Goal: Transaction & Acquisition: Purchase product/service

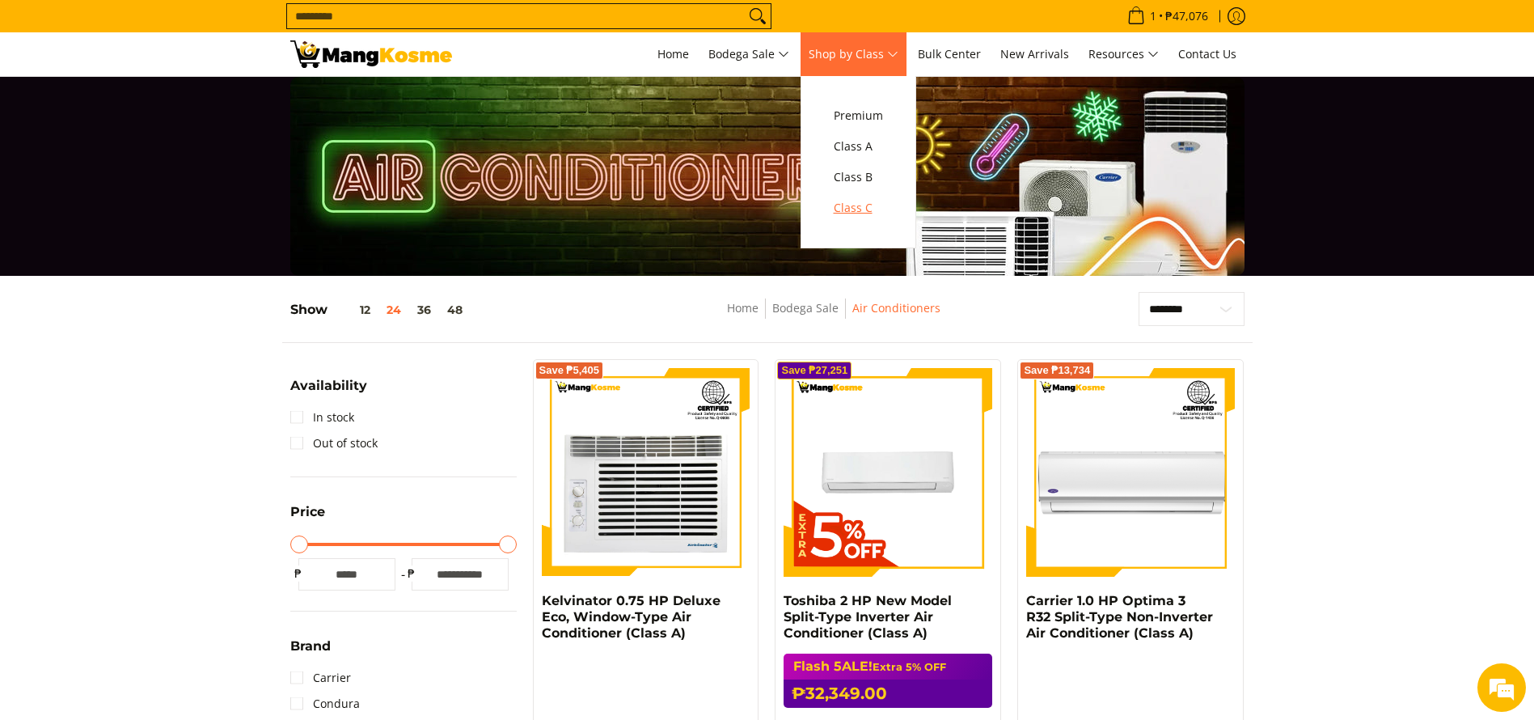
click at [870, 206] on span "Class C" at bounding box center [858, 208] width 49 height 20
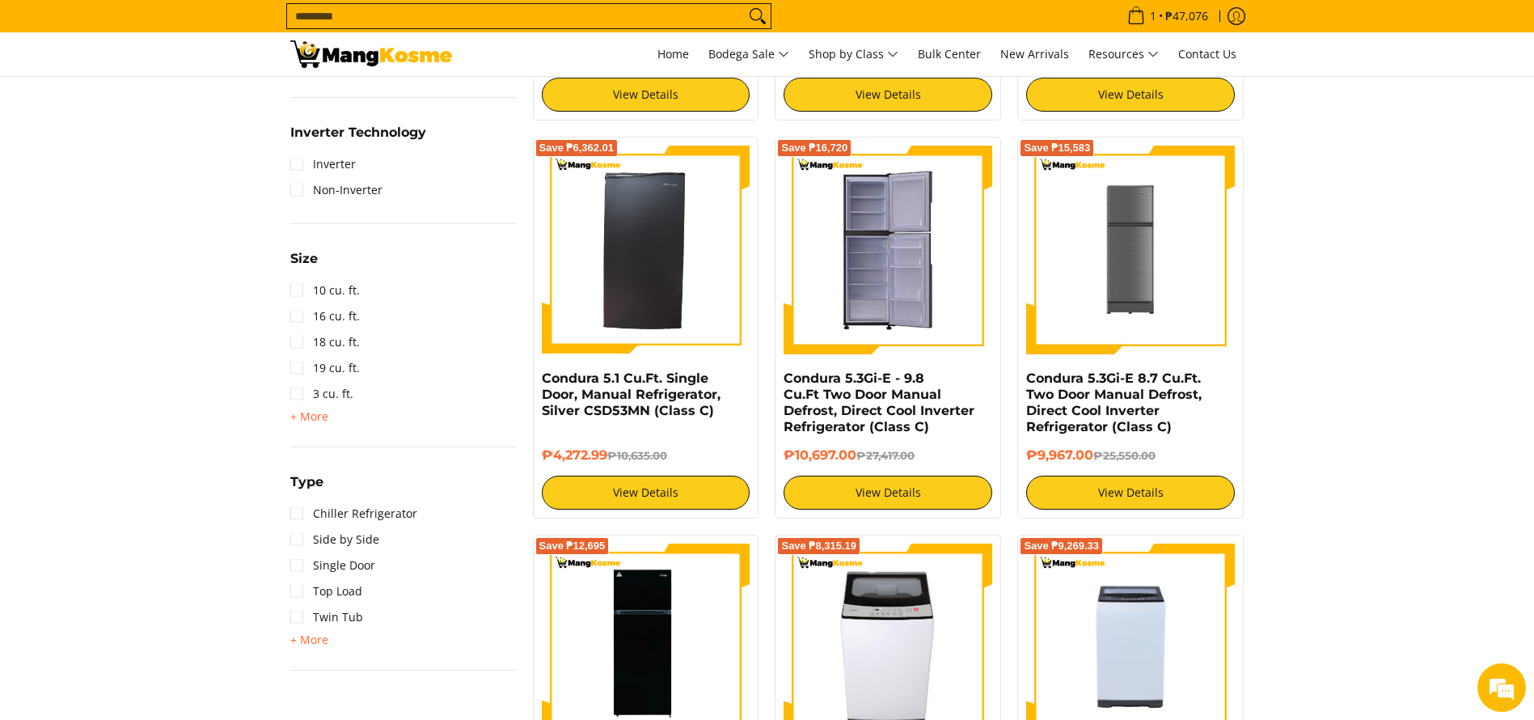
scroll to position [1092, 0]
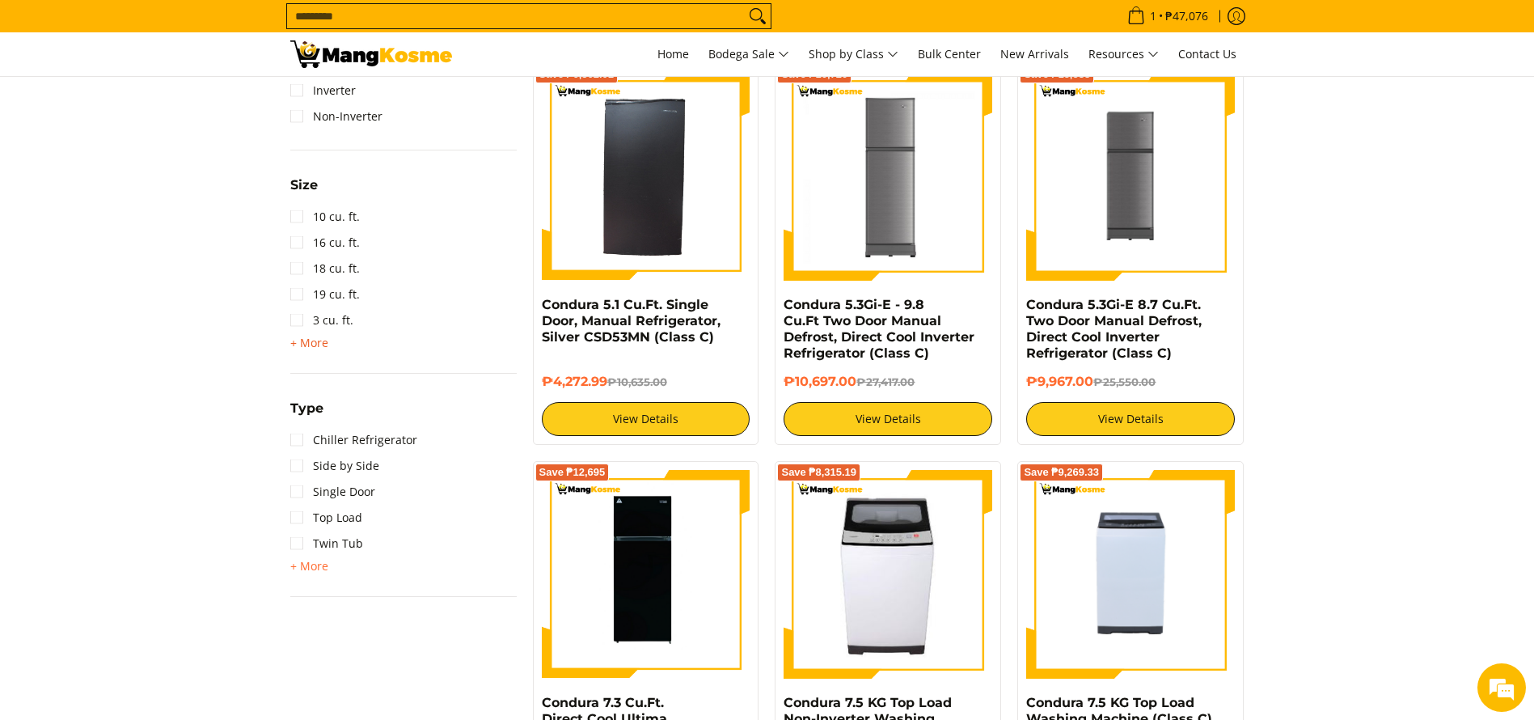
click at [318, 341] on span "+ More" at bounding box center [309, 342] width 38 height 13
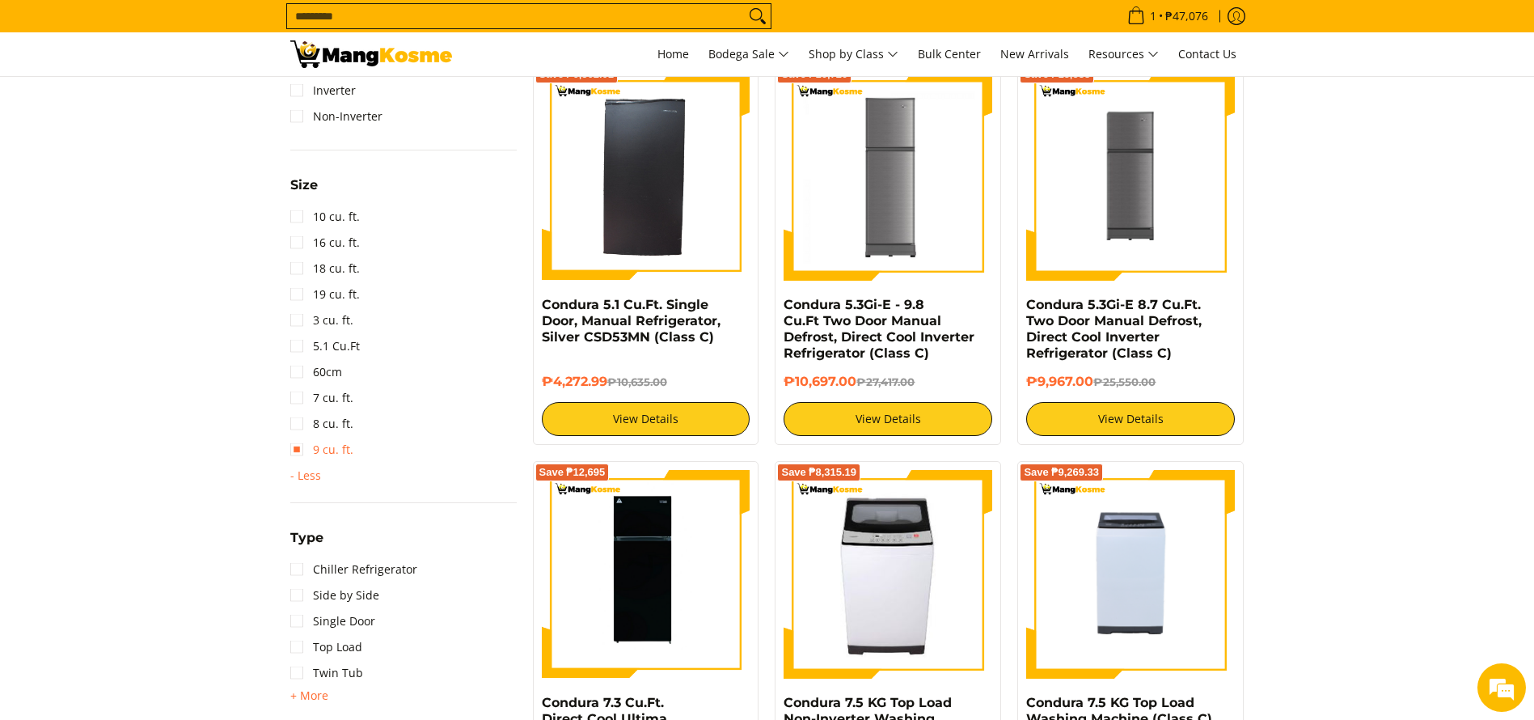
click at [345, 451] on link "9 cu. ft." at bounding box center [321, 450] width 63 height 26
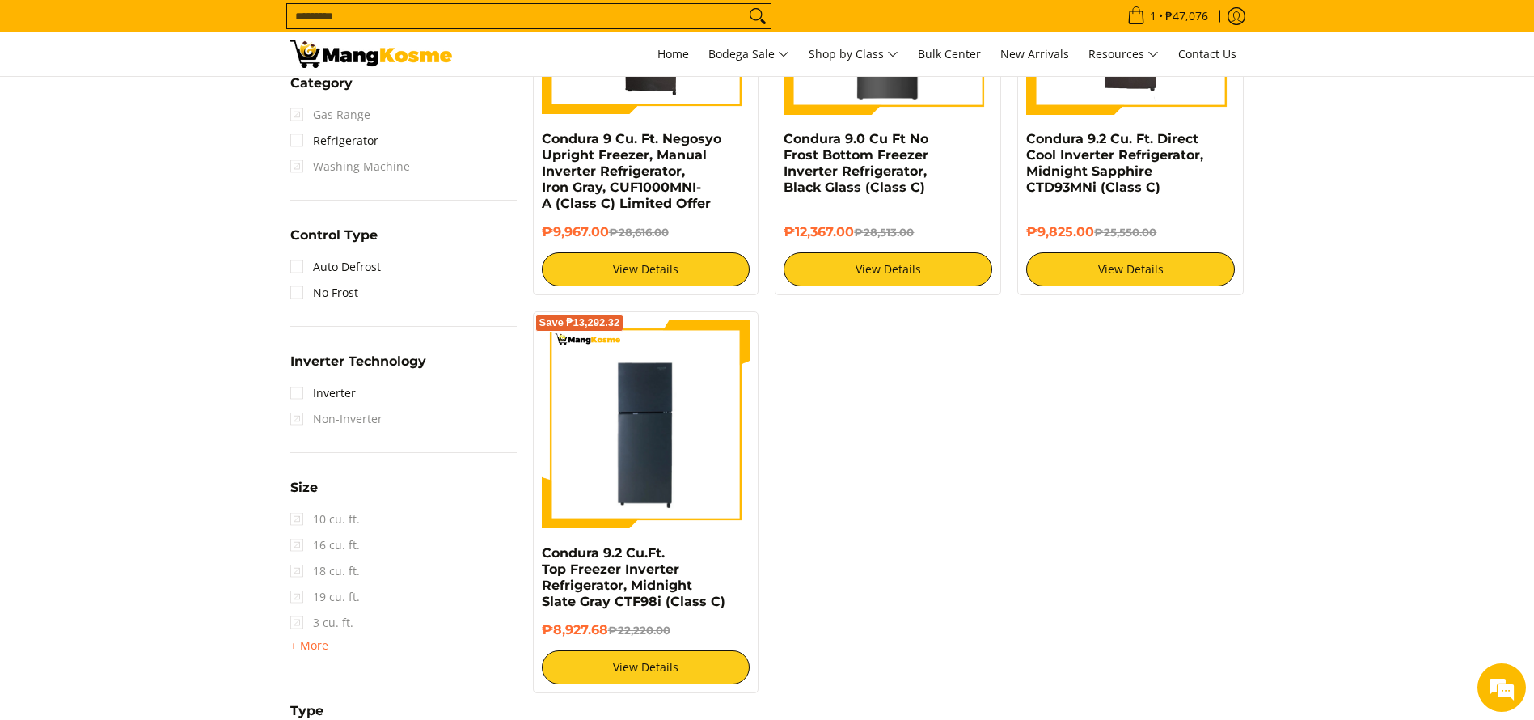
scroll to position [822, 0]
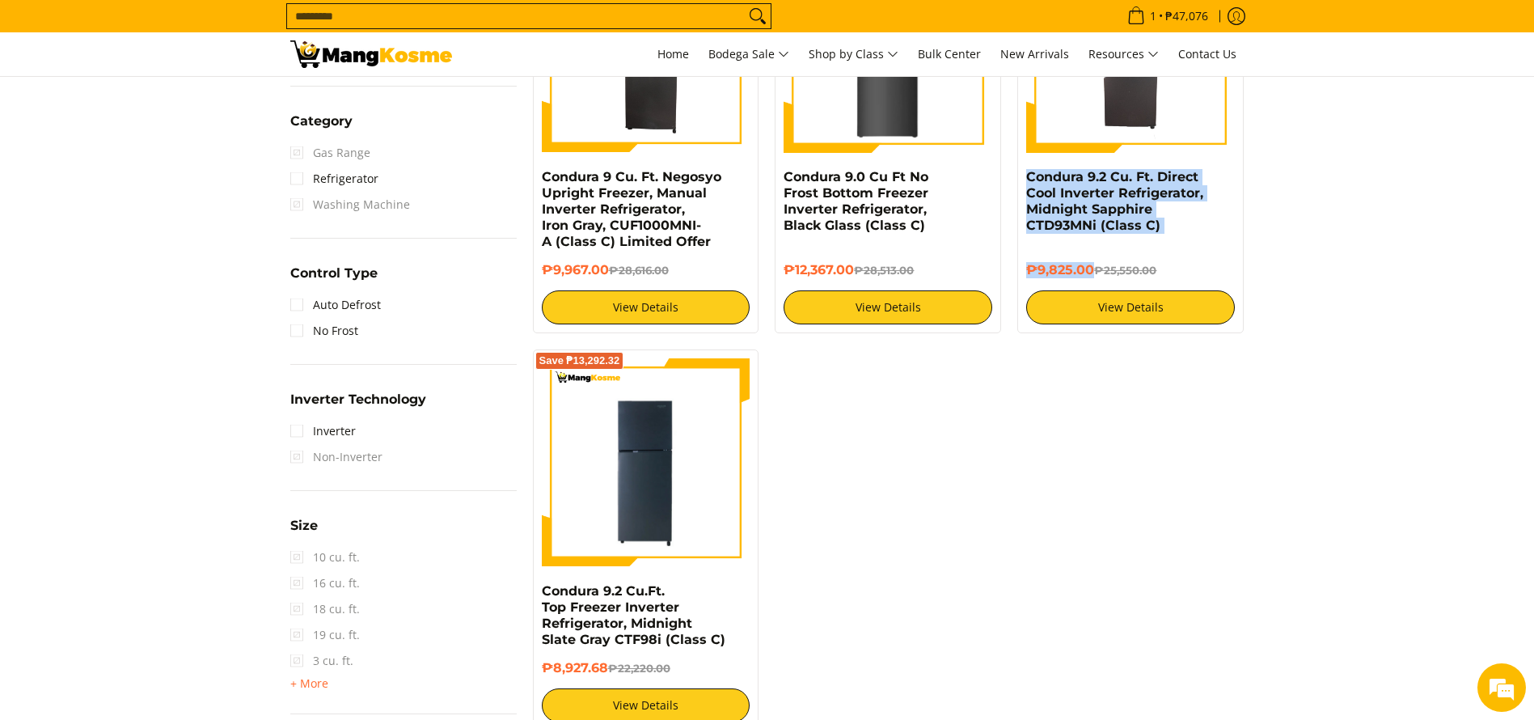
copy div "Condura 9.2 Cu. Ft. Direct Cool Inverter Refrigerator, Midnight Sapphire CTD93M…"
drag, startPoint x: 1090, startPoint y: 267, endPoint x: 1024, endPoint y: 177, distance: 111.6
click at [1024, 177] on div "Save ₱15,725 Condura 9.2 Cu. Ft. Direct Cool Inverter Refrigerator, Midnight Sa…" at bounding box center [1130, 134] width 226 height 398
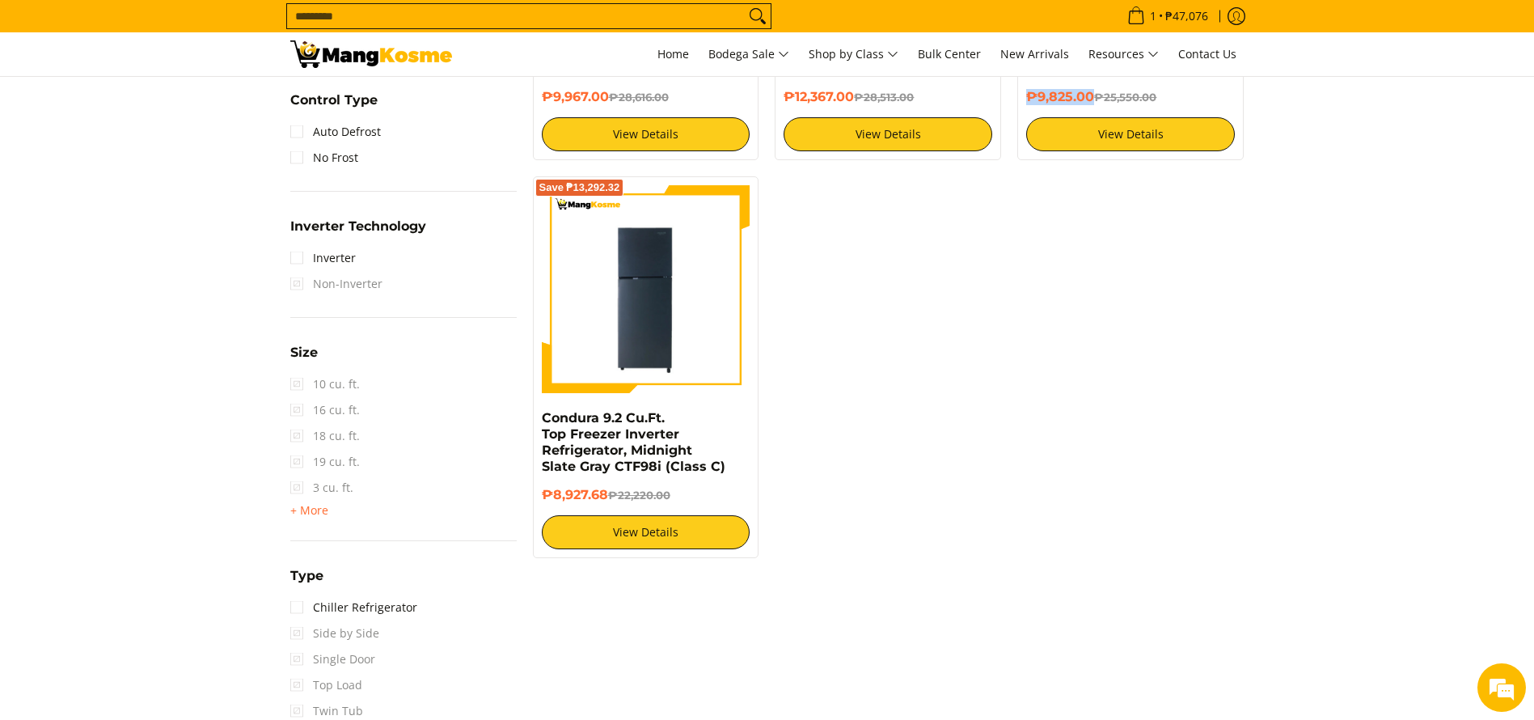
scroll to position [1064, 0]
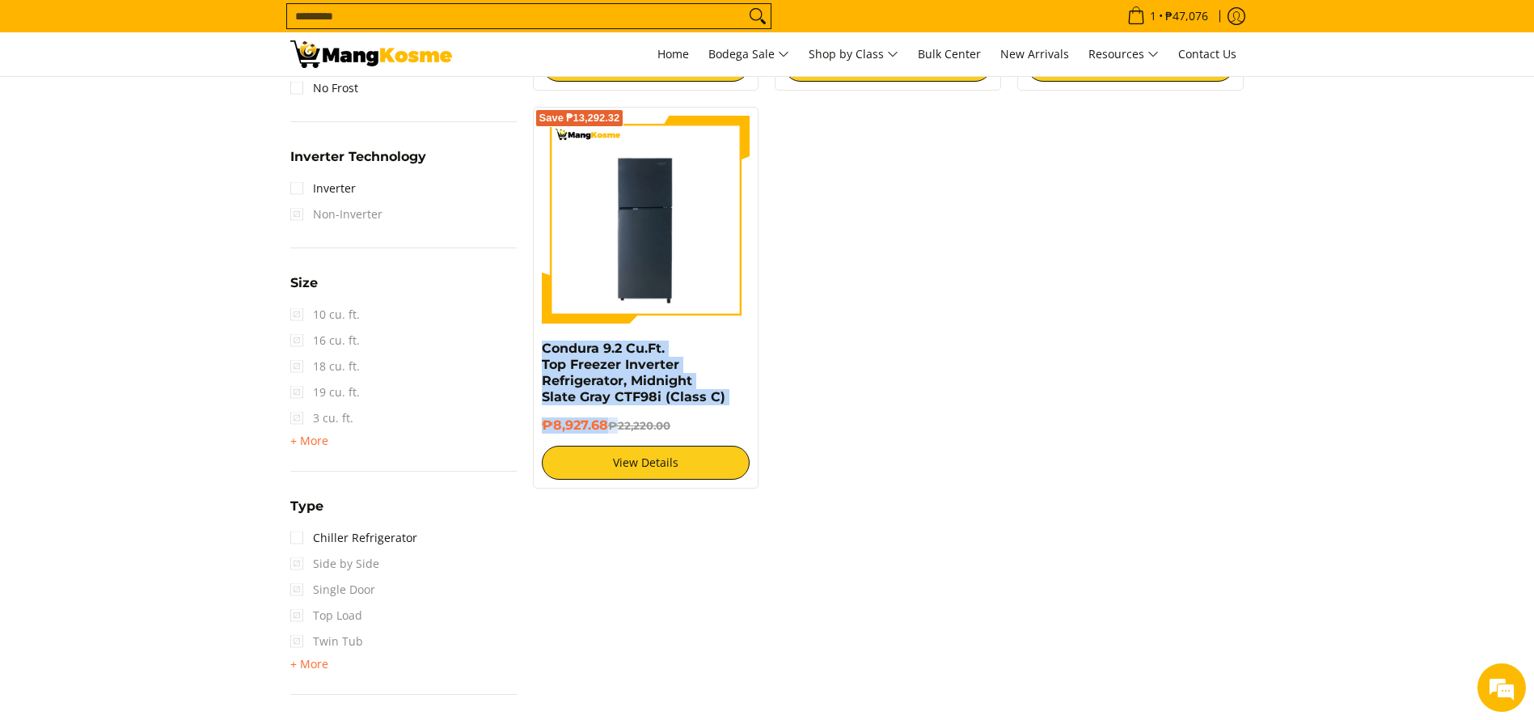
copy div "Condura 9.2 Cu.Ft. Top Freezer Inverter Refrigerator, Midnight Slate Gray CTF98…"
drag, startPoint x: 617, startPoint y: 406, endPoint x: 539, endPoint y: 341, distance: 102.2
click at [539, 341] on div "Save ₱13,292.32 Condura 9.2 Cu.Ft. Top Freezer Inverter Refrigerator, Midnight …" at bounding box center [646, 298] width 226 height 382
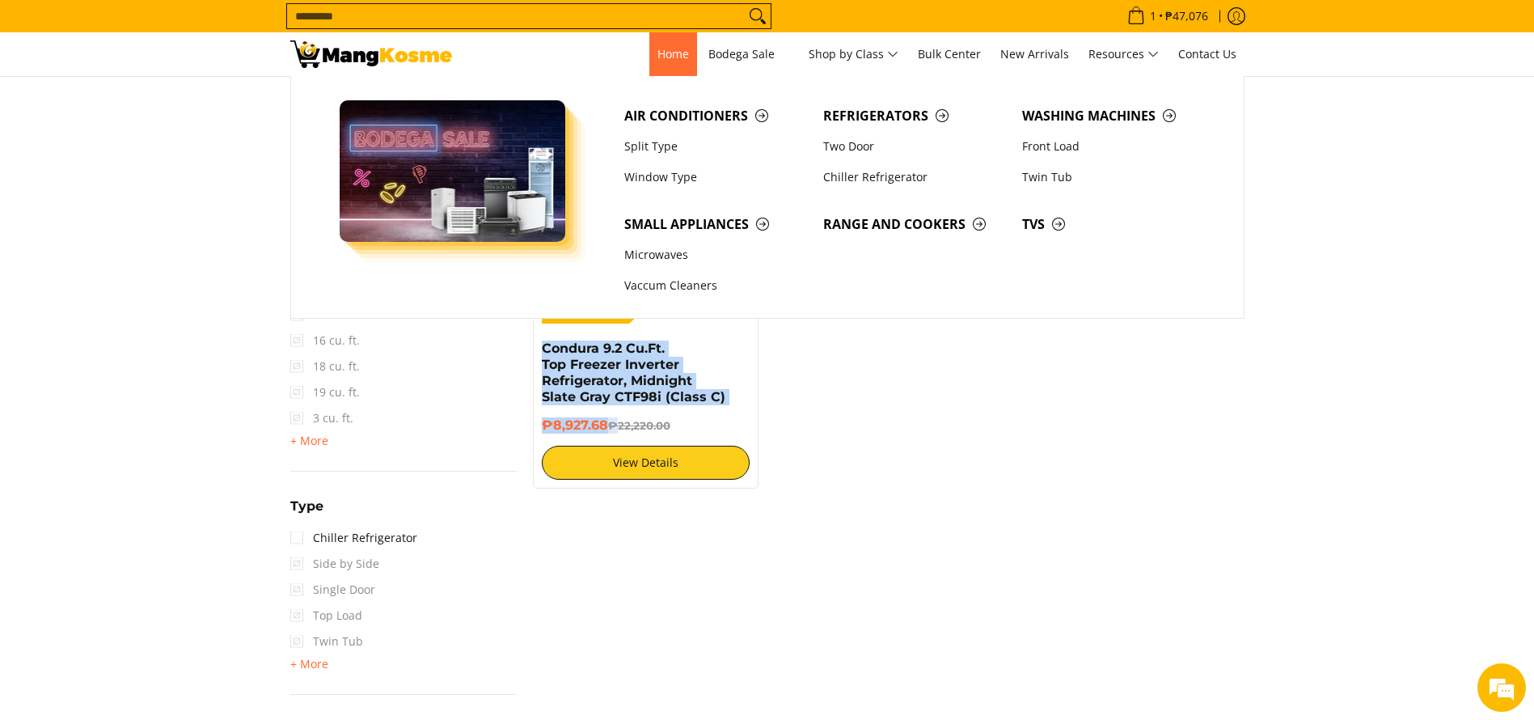
click at [673, 64] on link "Home" at bounding box center [673, 54] width 48 height 44
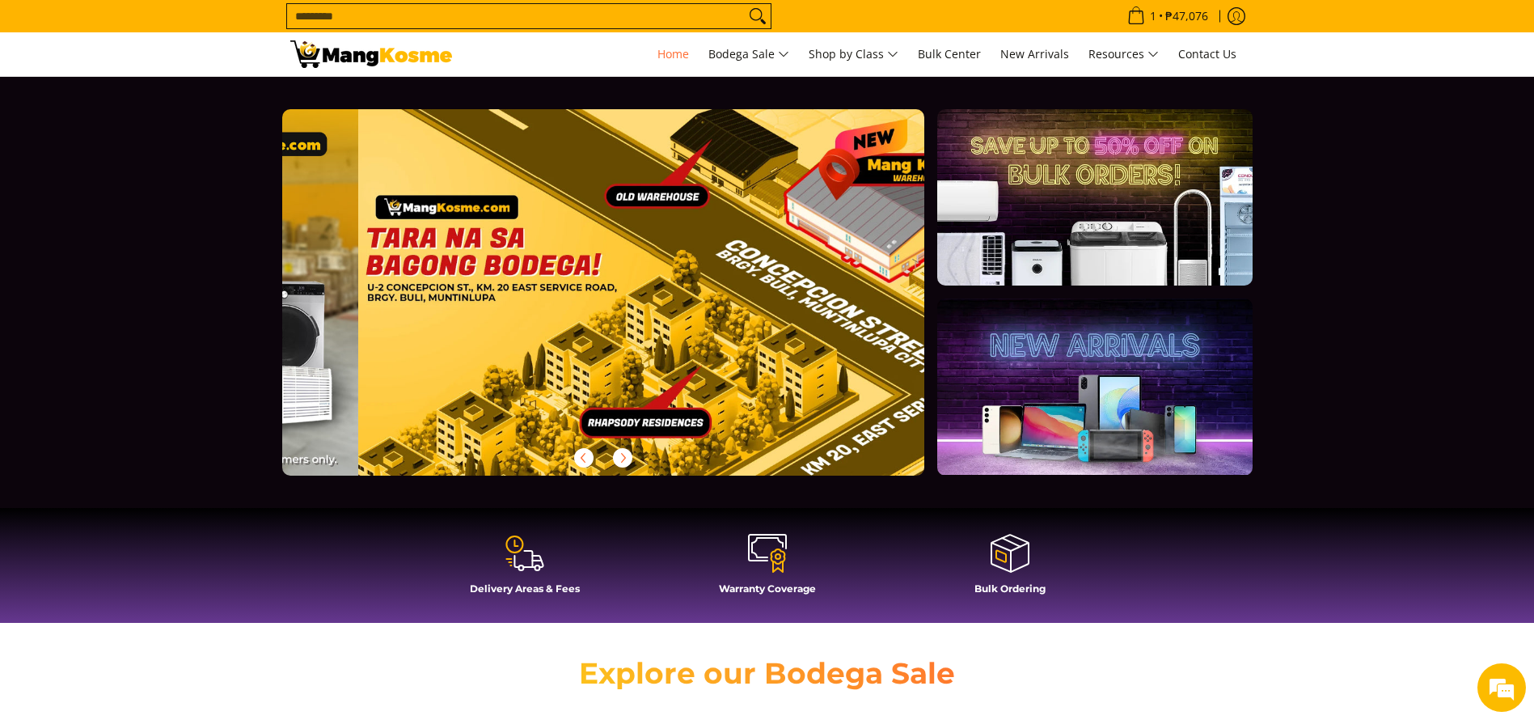
scroll to position [0, 1697]
